Goal: Information Seeking & Learning: Learn about a topic

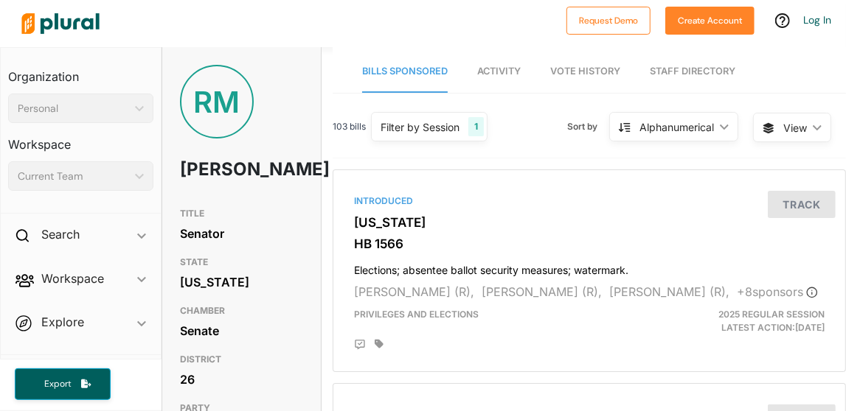
click at [494, 66] on span "Activity" at bounding box center [499, 71] width 44 height 11
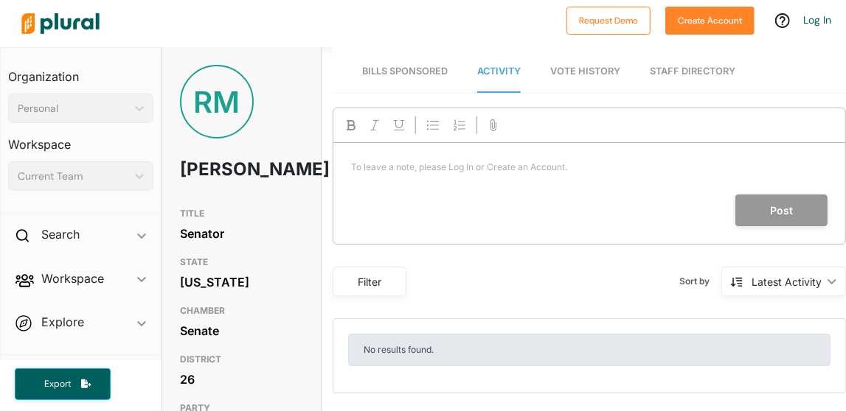
click at [580, 66] on span "Vote History" at bounding box center [585, 71] width 70 height 11
